Goal: Find contact information: Find contact information

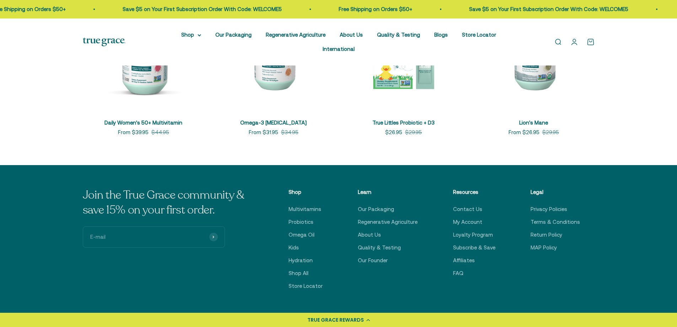
scroll to position [1678, 0]
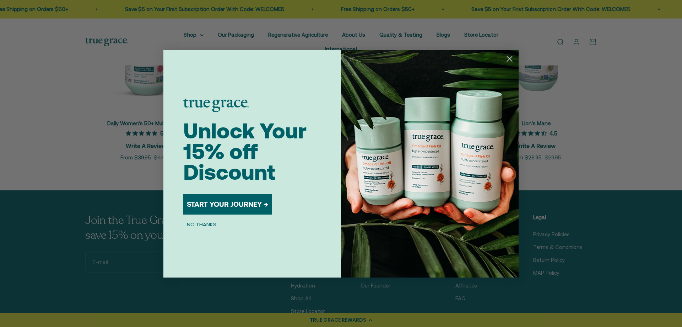
click at [509, 60] on icon "Close dialog" at bounding box center [510, 59] width 12 height 12
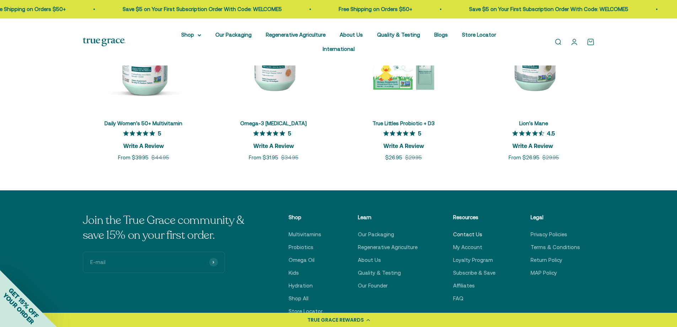
click at [471, 230] on link "Contact Us" at bounding box center [467, 234] width 29 height 9
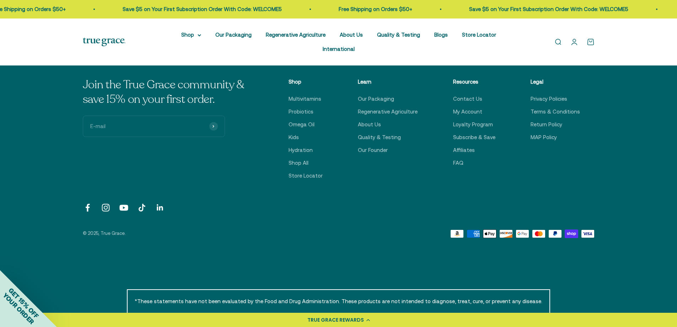
scroll to position [238, 0]
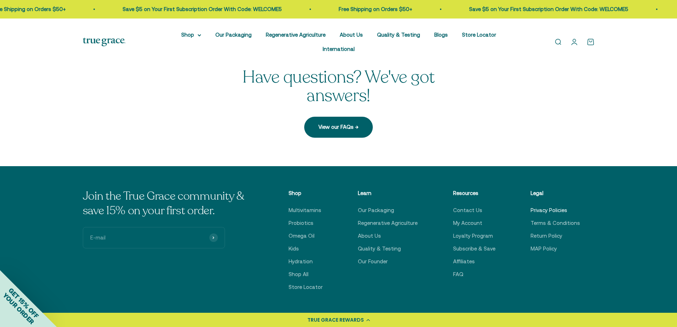
click at [554, 206] on link "Privacy Policies" at bounding box center [549, 210] width 37 height 9
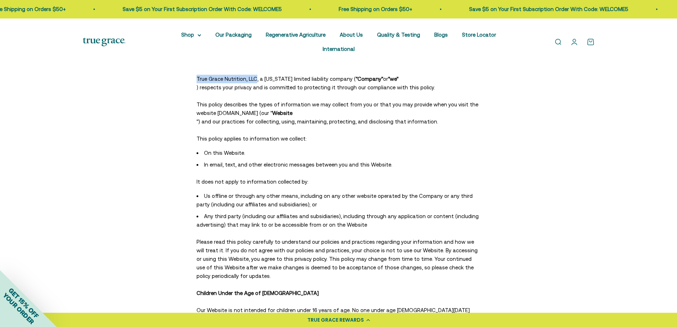
drag, startPoint x: 266, startPoint y: 65, endPoint x: 207, endPoint y: 61, distance: 59.1
click at [207, 75] on p "True Grace Nutrition, LLC, a Wisconsin limited liability company ( "Company" or…" at bounding box center [339, 83] width 284 height 17
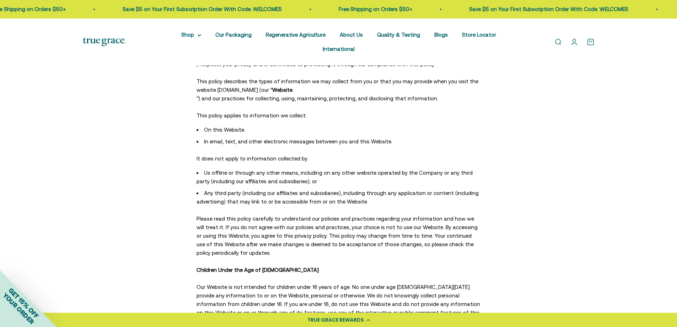
scroll to position [107, 0]
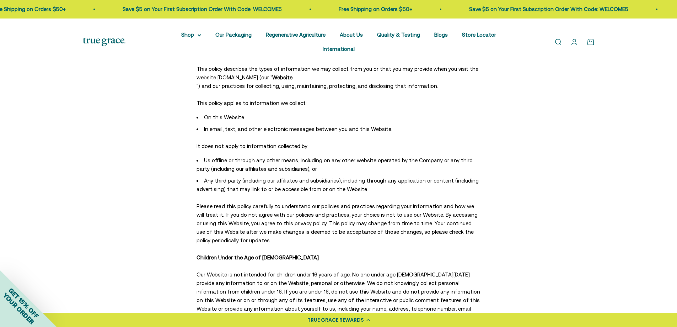
copy span "True Grace Nutrition, LLC"
click at [268, 66] on span "This policy describes the types of information we may collect from you or that …" at bounding box center [338, 73] width 282 height 15
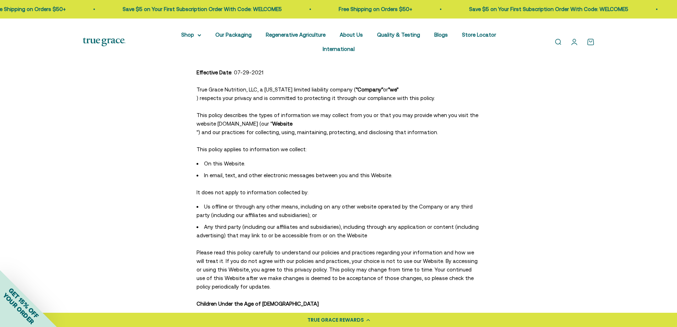
scroll to position [0, 0]
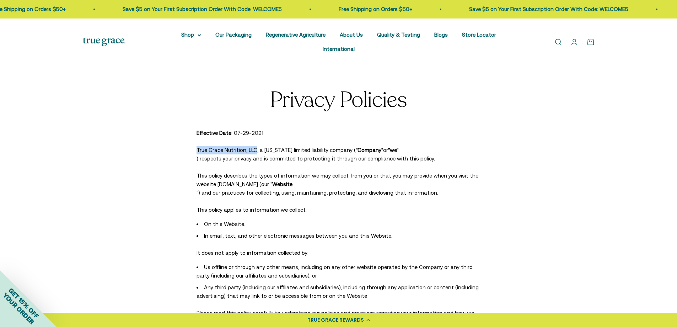
drag, startPoint x: 265, startPoint y: 136, endPoint x: 206, endPoint y: 133, distance: 59.4
copy span "True Grace Nutrition, LLC"
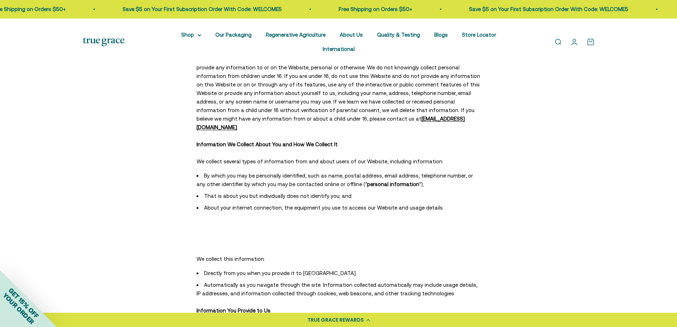
scroll to position [213, 0]
